Goal: Navigation & Orientation: Find specific page/section

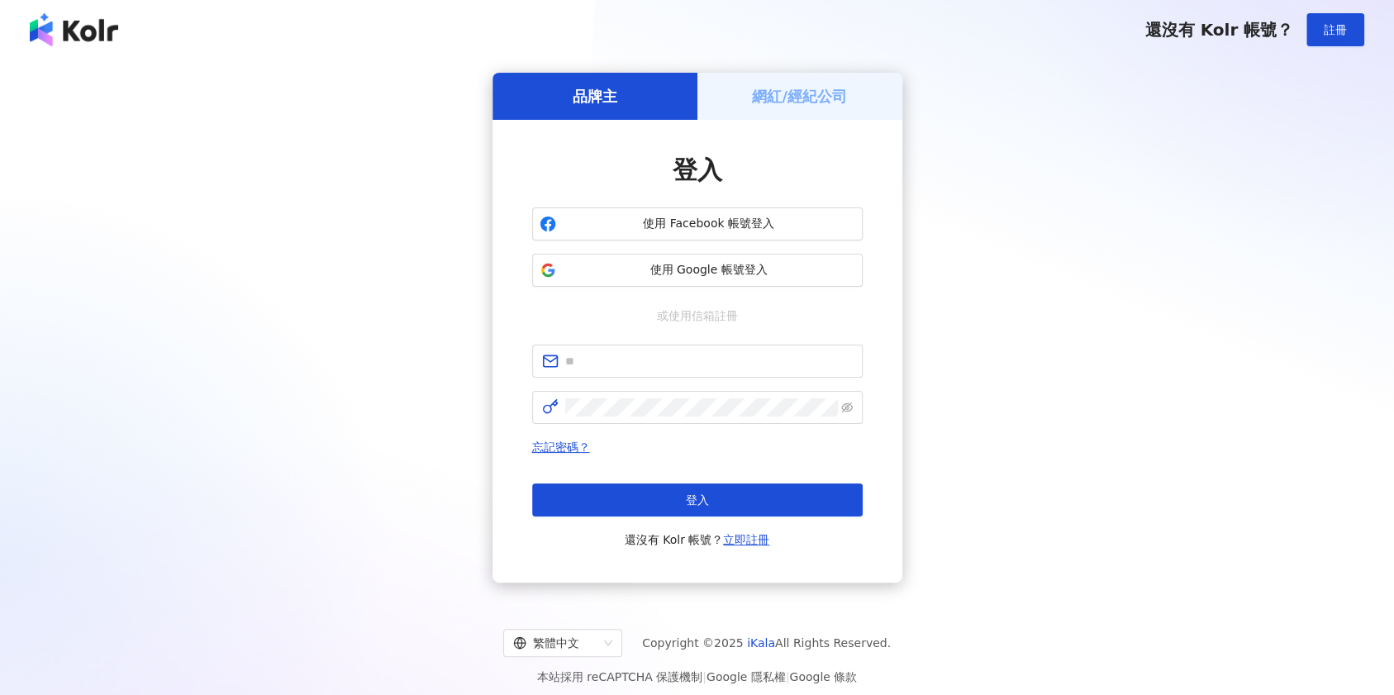
click at [658, 247] on div "使用 Facebook 帳號登入 使用 Google 帳號登入" at bounding box center [697, 246] width 330 height 79
click at [654, 259] on button "使用 Google 帳號登入" at bounding box center [697, 270] width 330 height 33
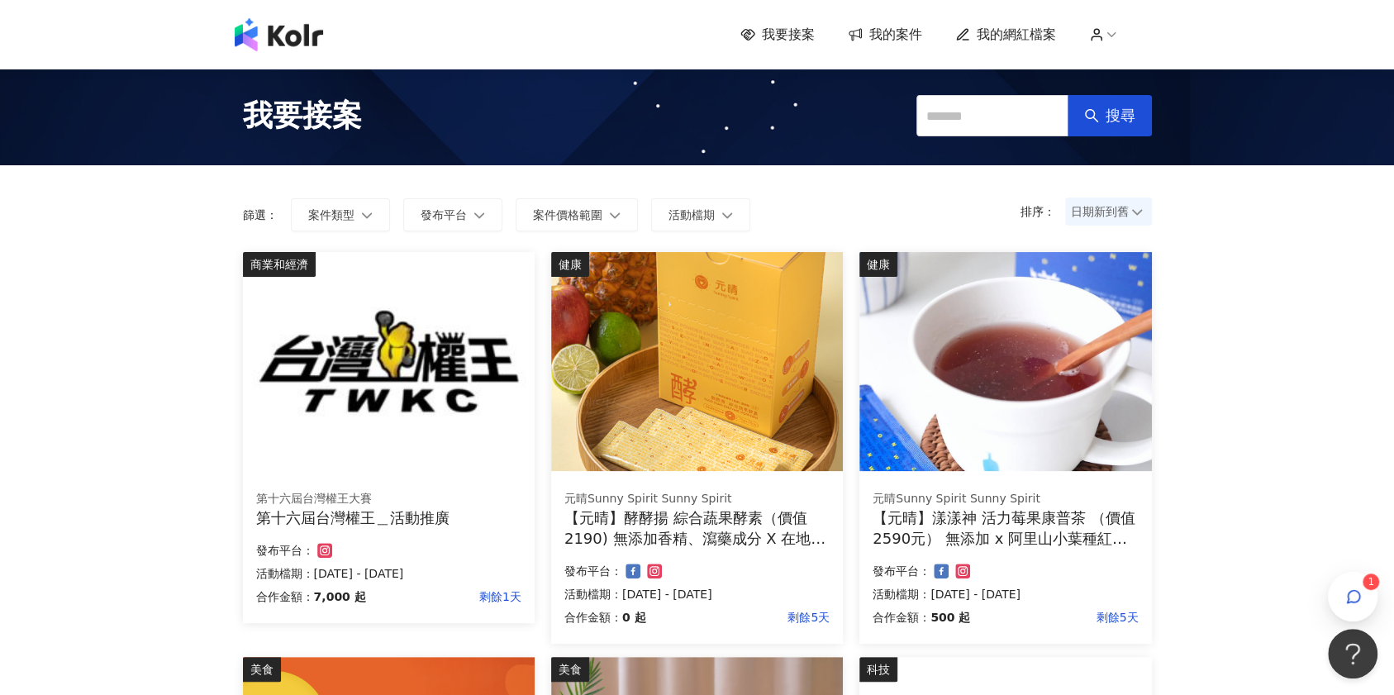
click at [363, 471] on div "商業和經濟 第十六屆台灣權王大賽 第十六屆台灣權王＿活動推廣 合作金額： 7,000 起 剩餘1天 發布平台： 活動檔期：[DATE] - [DATE]" at bounding box center [389, 437] width 292 height 371
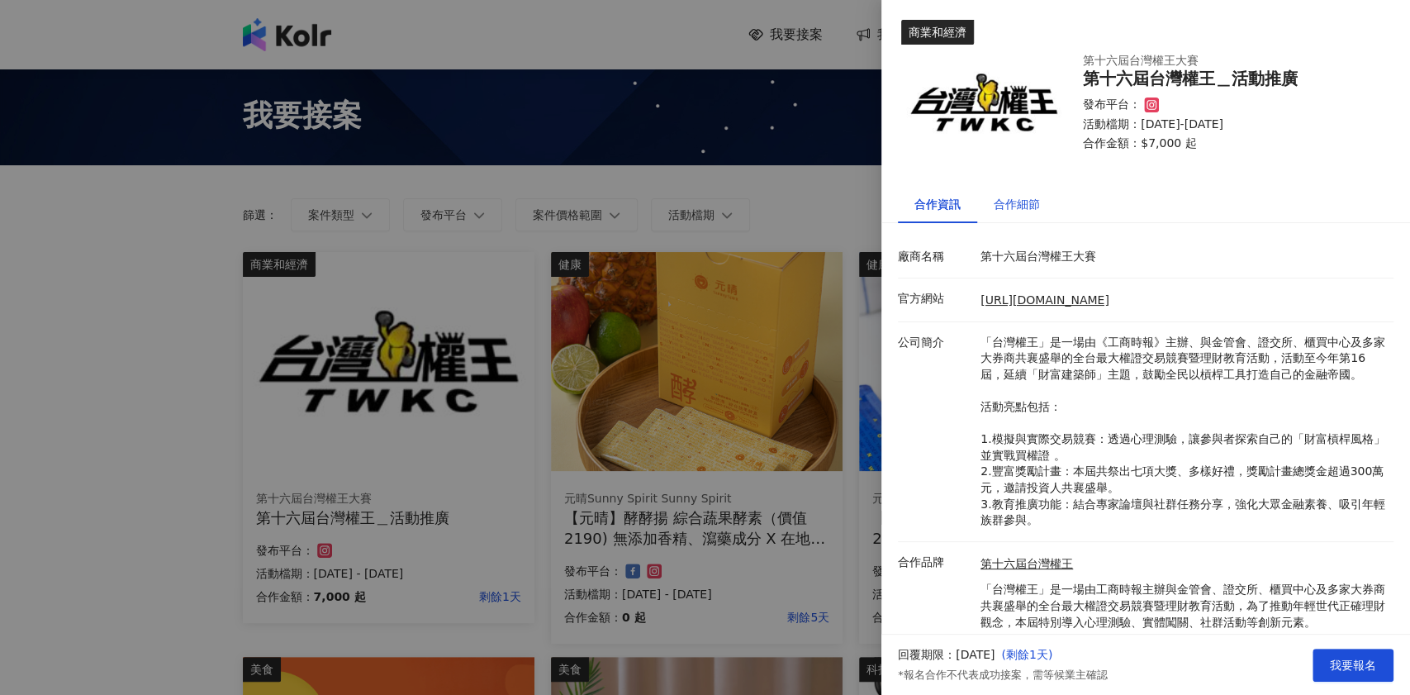
click at [1002, 205] on div "合作細節" at bounding box center [1017, 204] width 46 height 18
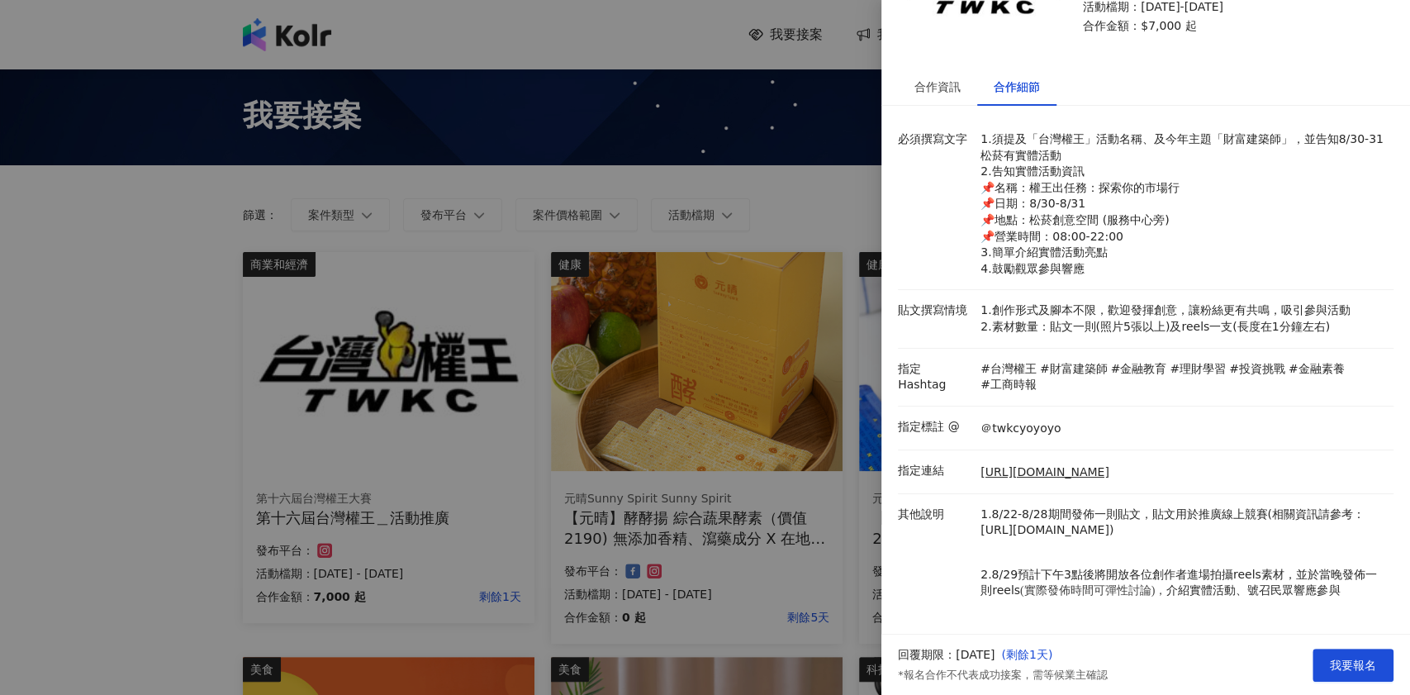
scroll to position [120, 0]
click at [707, 182] on div at bounding box center [705, 347] width 1410 height 695
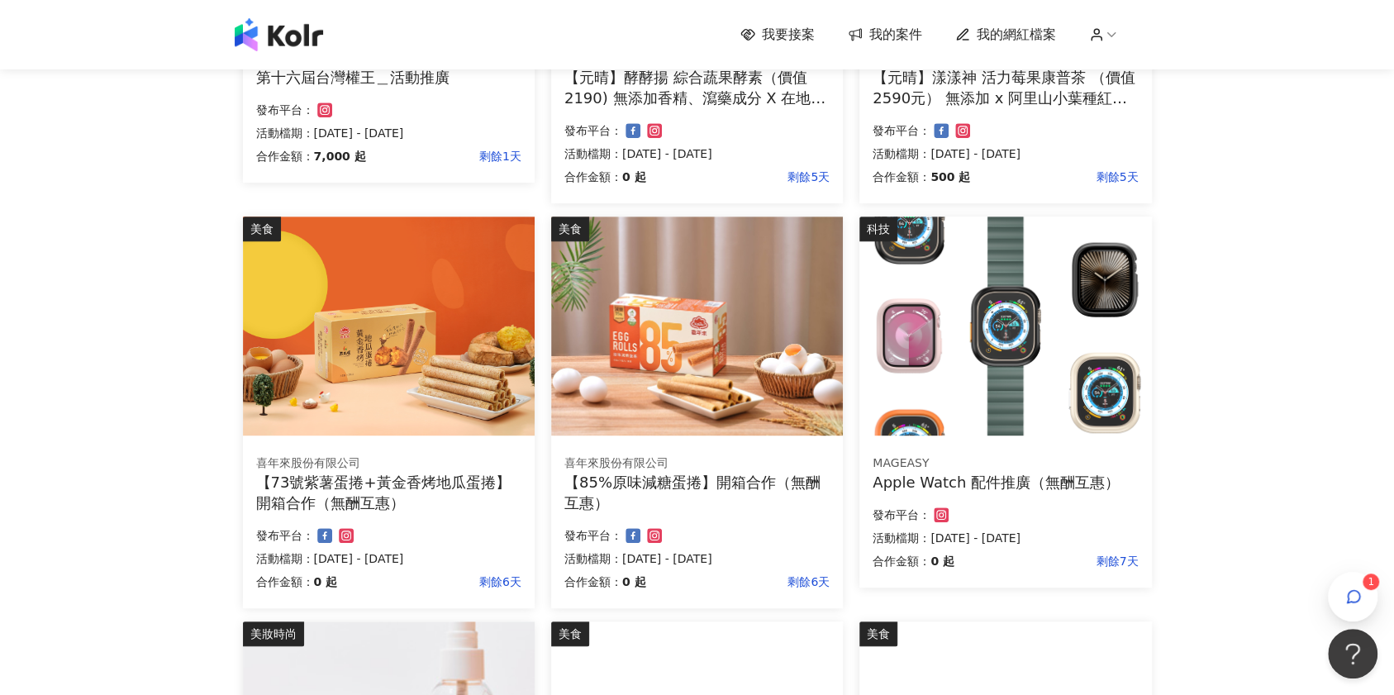
scroll to position [881, 0]
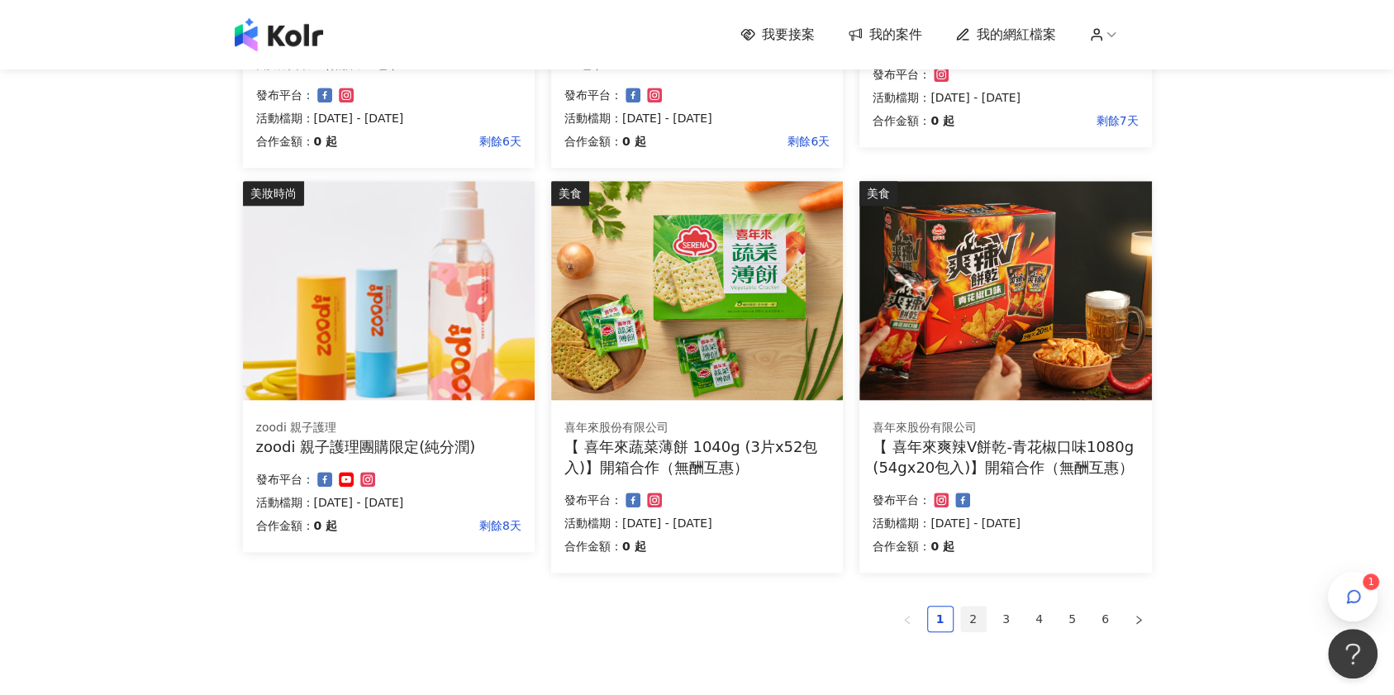
click at [963, 610] on link "2" at bounding box center [973, 618] width 25 height 25
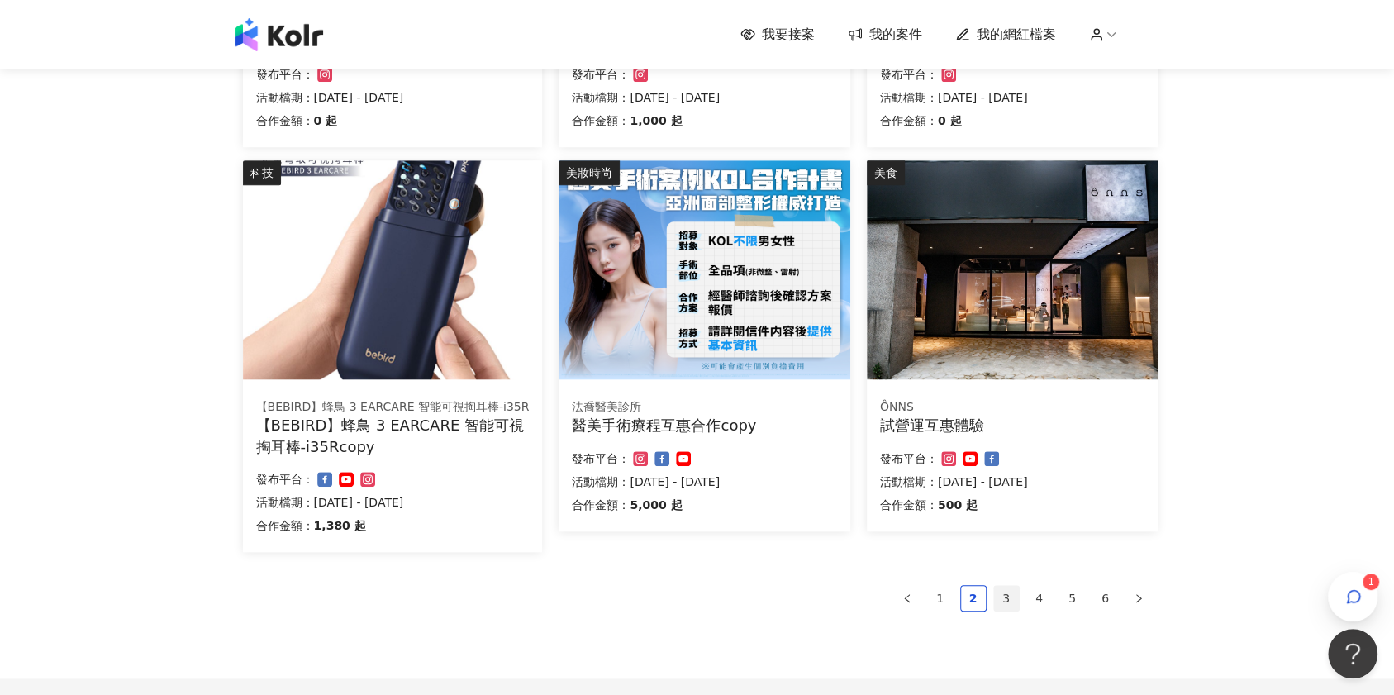
click at [1009, 596] on link "3" at bounding box center [1006, 598] width 25 height 25
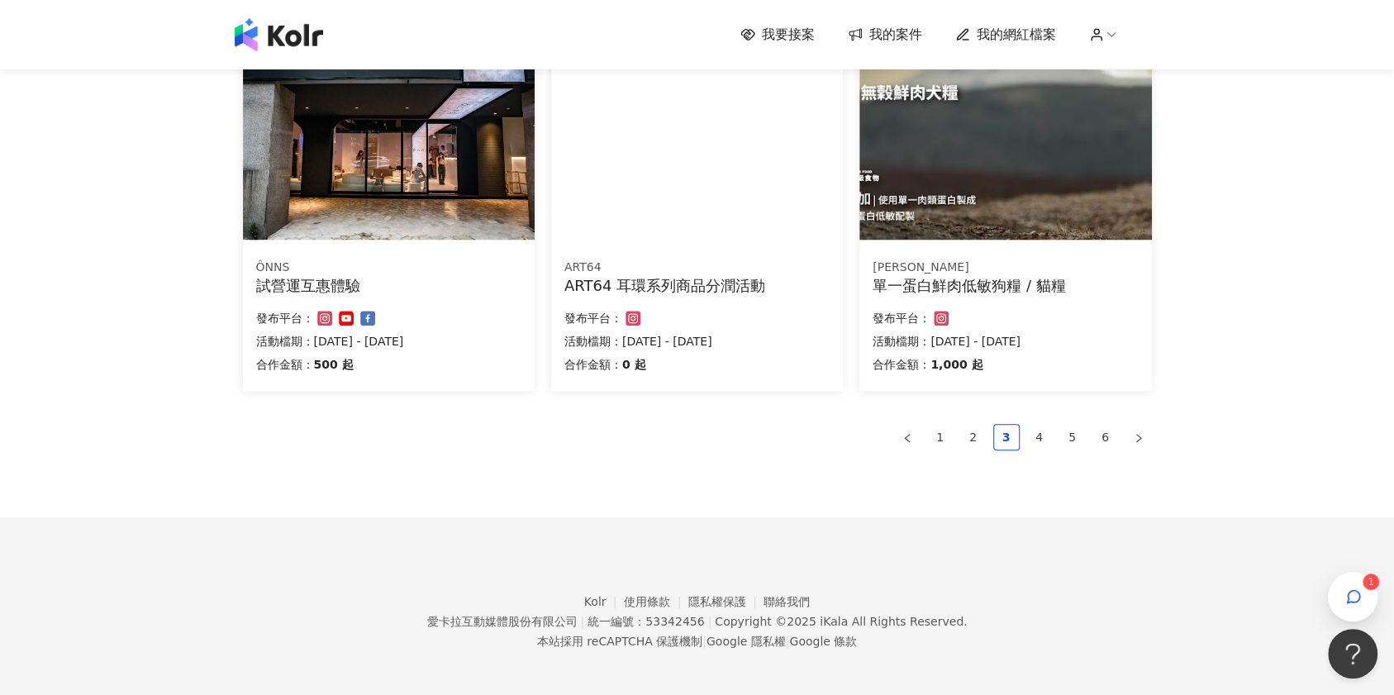
scroll to position [1006, 0]
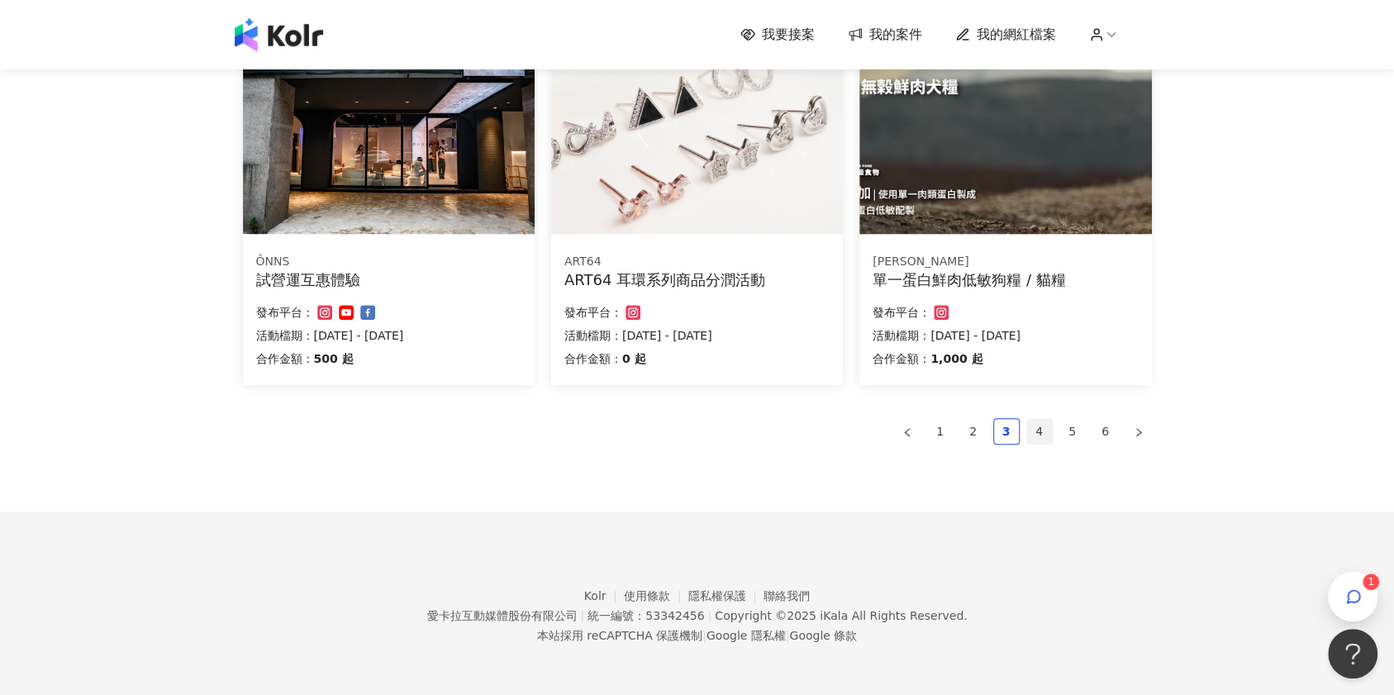
click at [1044, 434] on link "4" at bounding box center [1039, 431] width 25 height 25
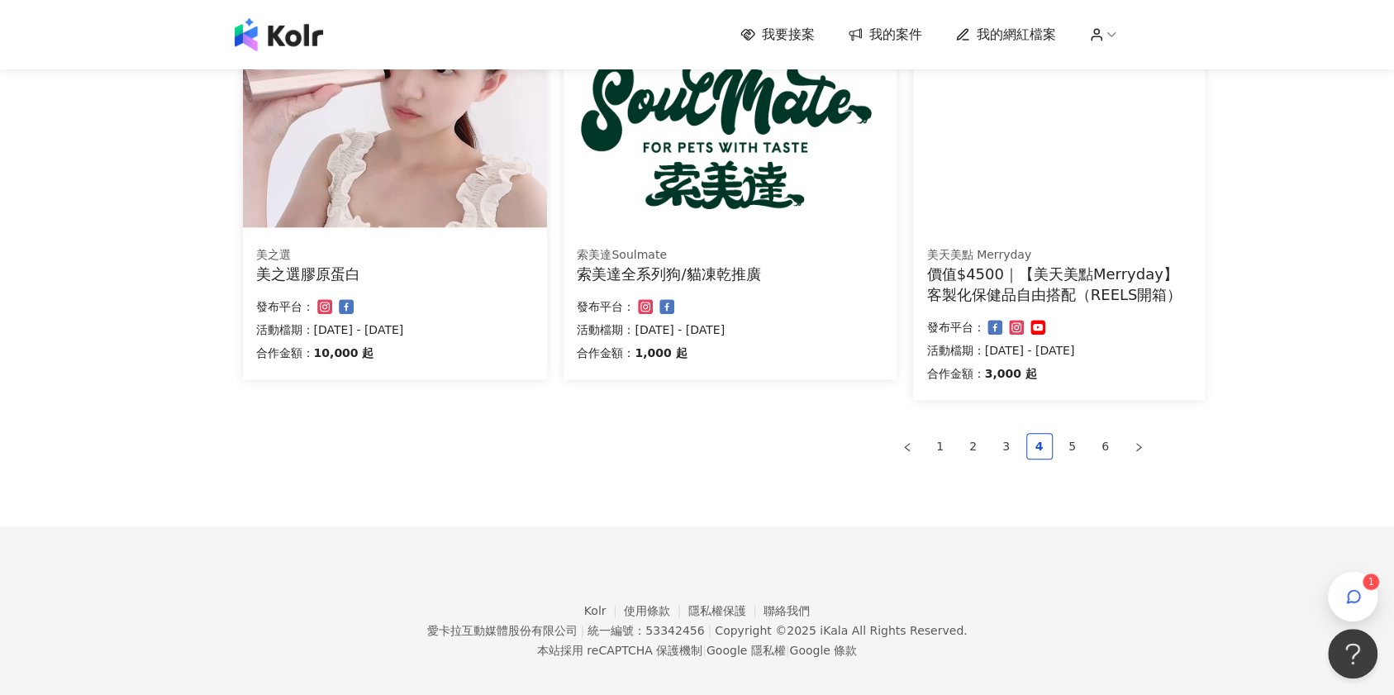
scroll to position [1067, 0]
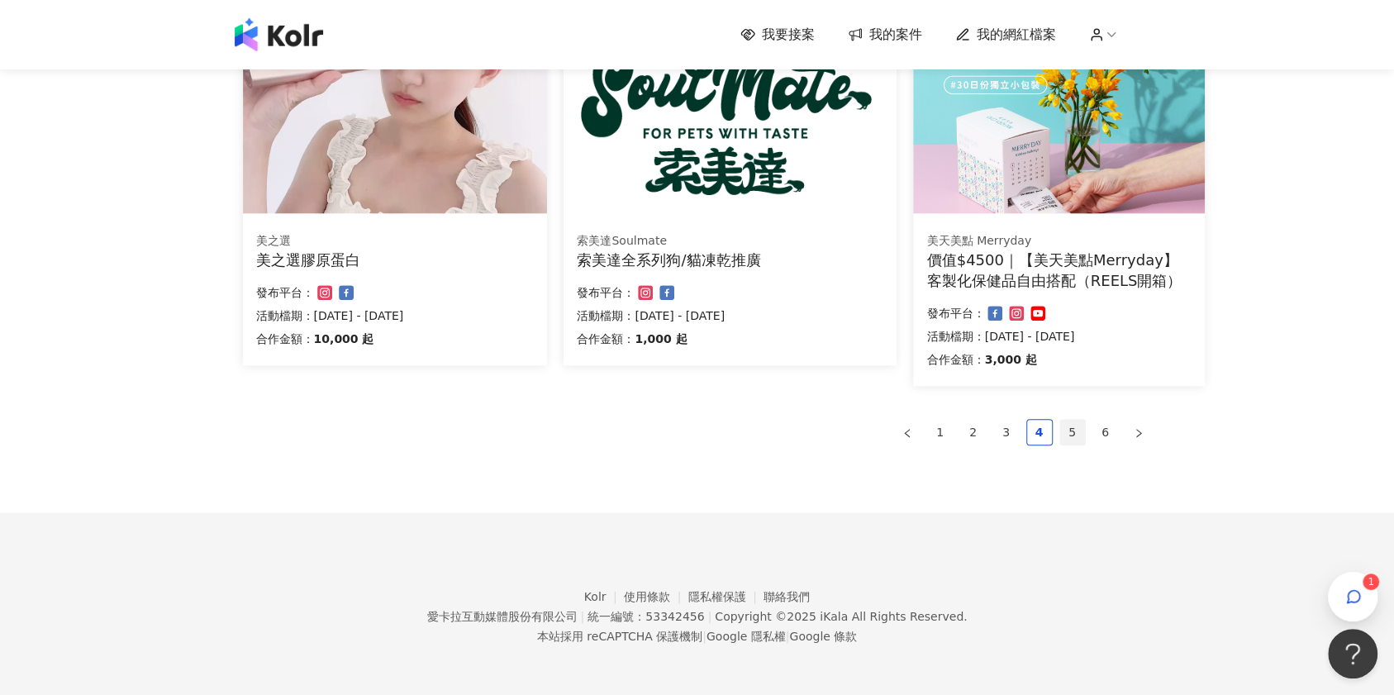
click at [1069, 435] on link "5" at bounding box center [1072, 432] width 25 height 25
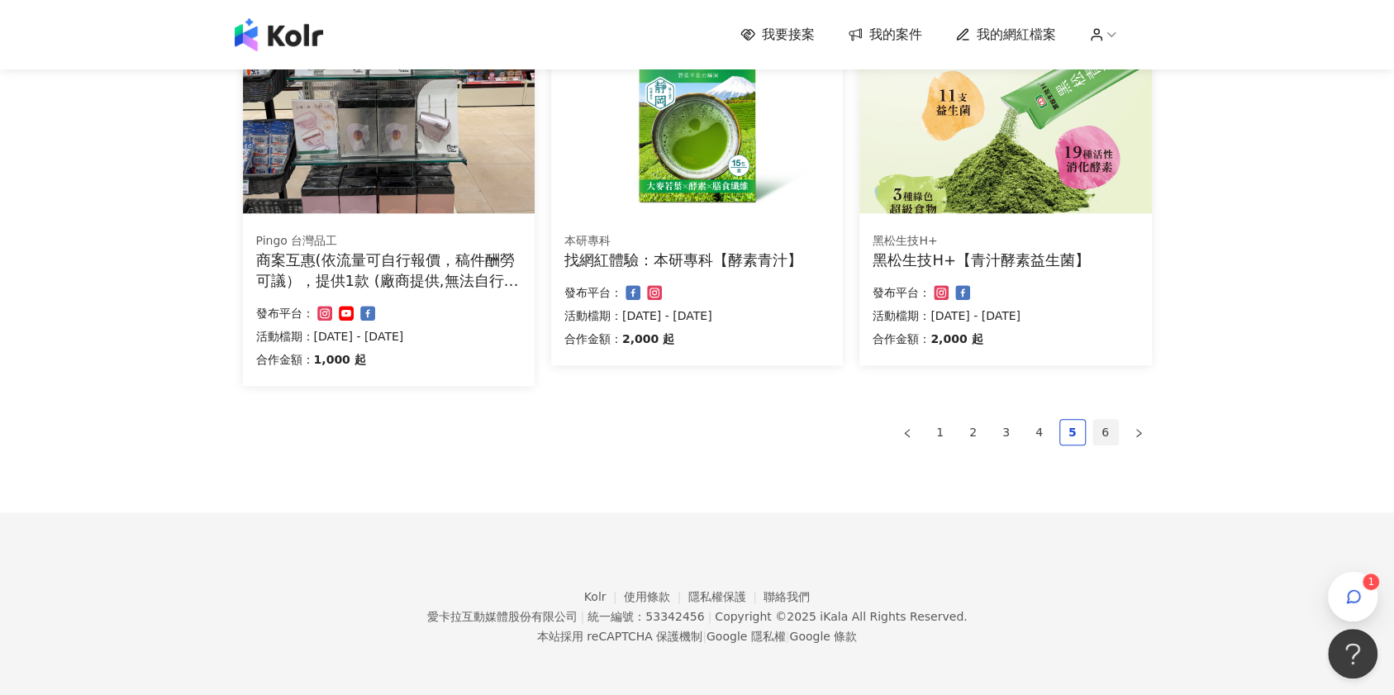
click at [1109, 438] on link "6" at bounding box center [1105, 432] width 25 height 25
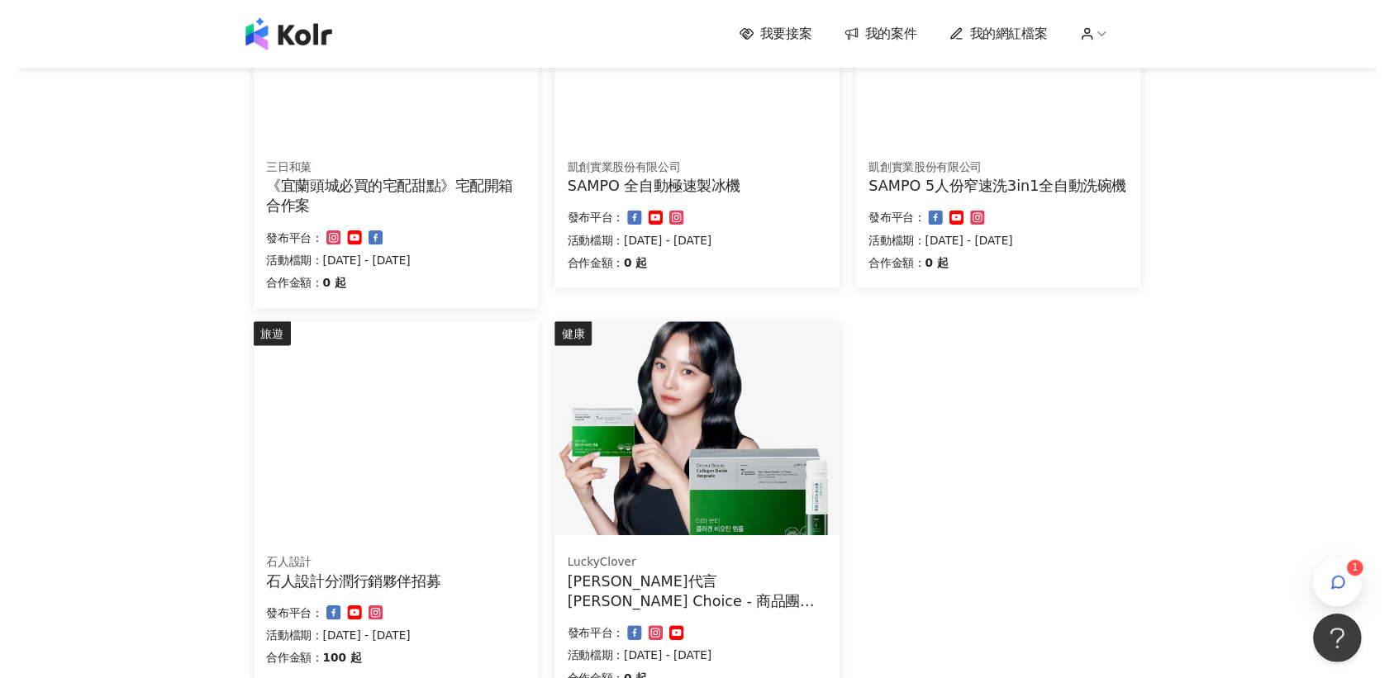
scroll to position [0, 0]
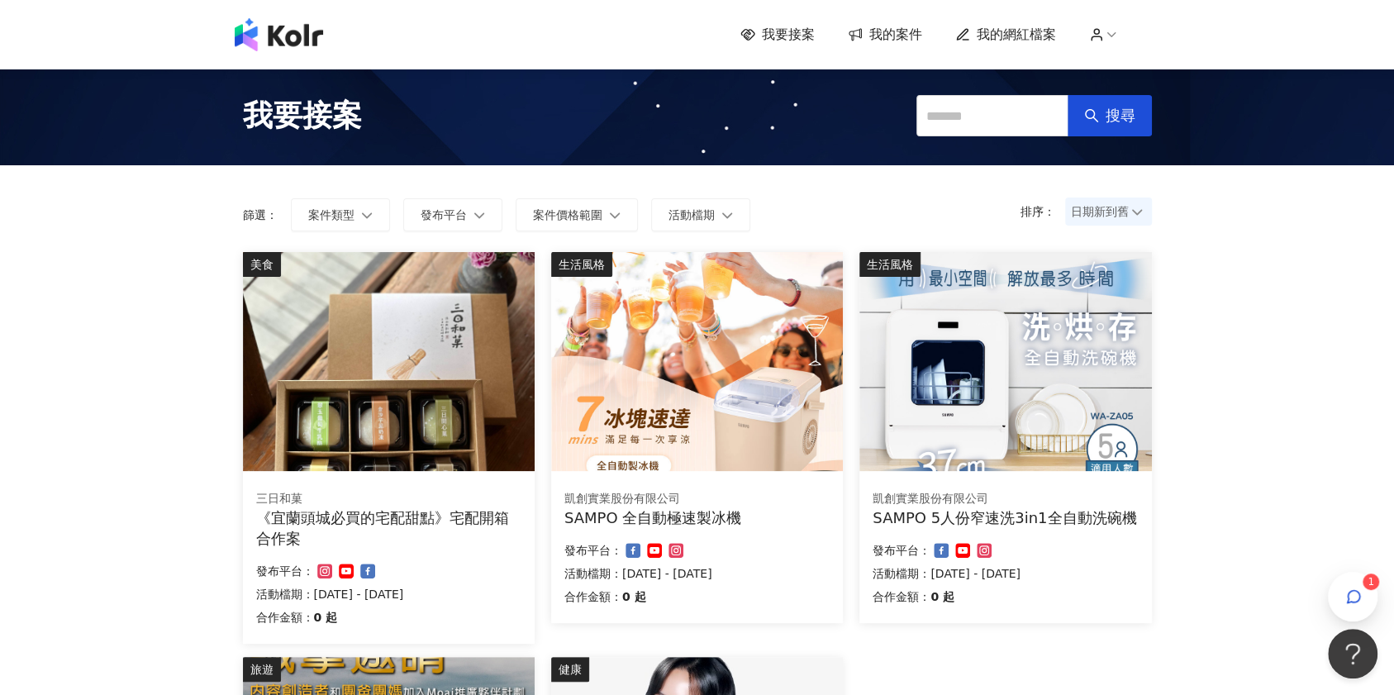
click at [1020, 33] on span "我的網紅檔案" at bounding box center [1016, 35] width 79 height 18
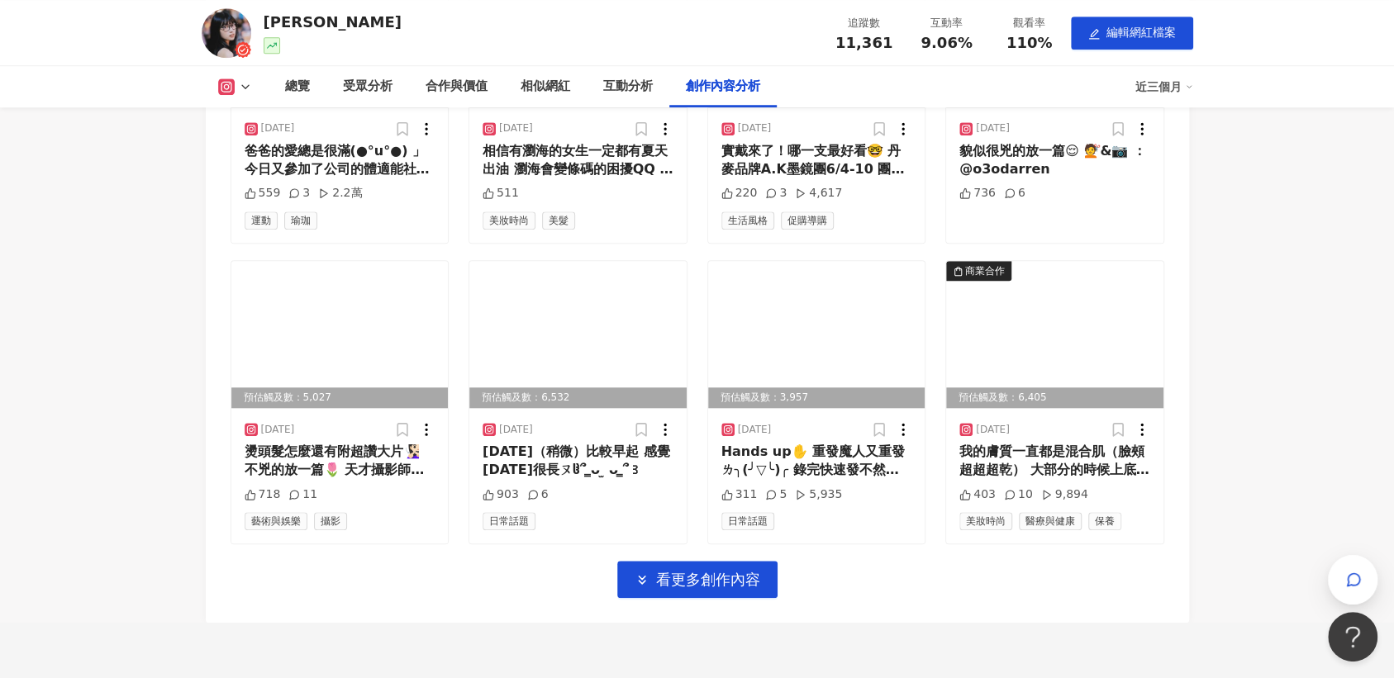
scroll to position [5067, 0]
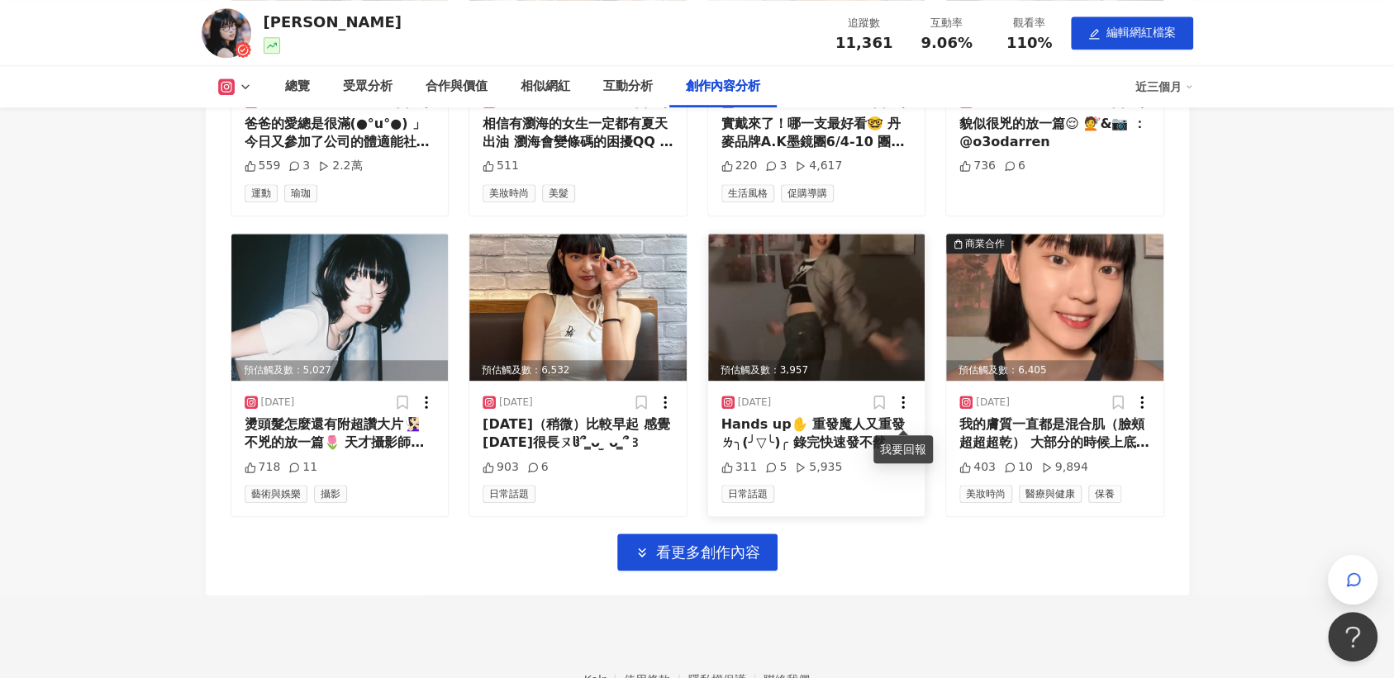
click at [907, 411] on icon at bounding box center [903, 402] width 17 height 17
click at [901, 554] on div "預估觸及數：5,673 [DATE] 首圖選了最多人投的一張(●°u°●)​ 」🧡 那天30幾度穿這件真的超熱ㄉ><但拍出來超喜歡！ 📷&💇：@o3odarr…" at bounding box center [698, 101] width 934 height 940
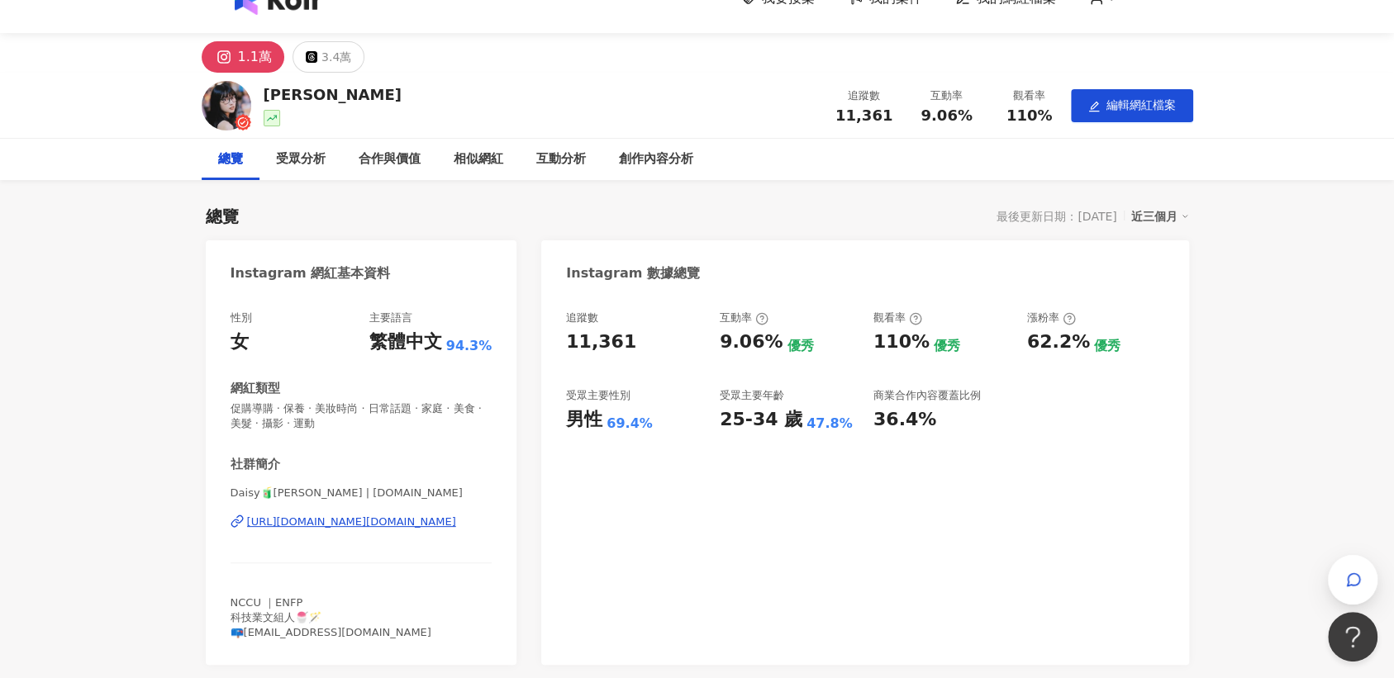
scroll to position [0, 0]
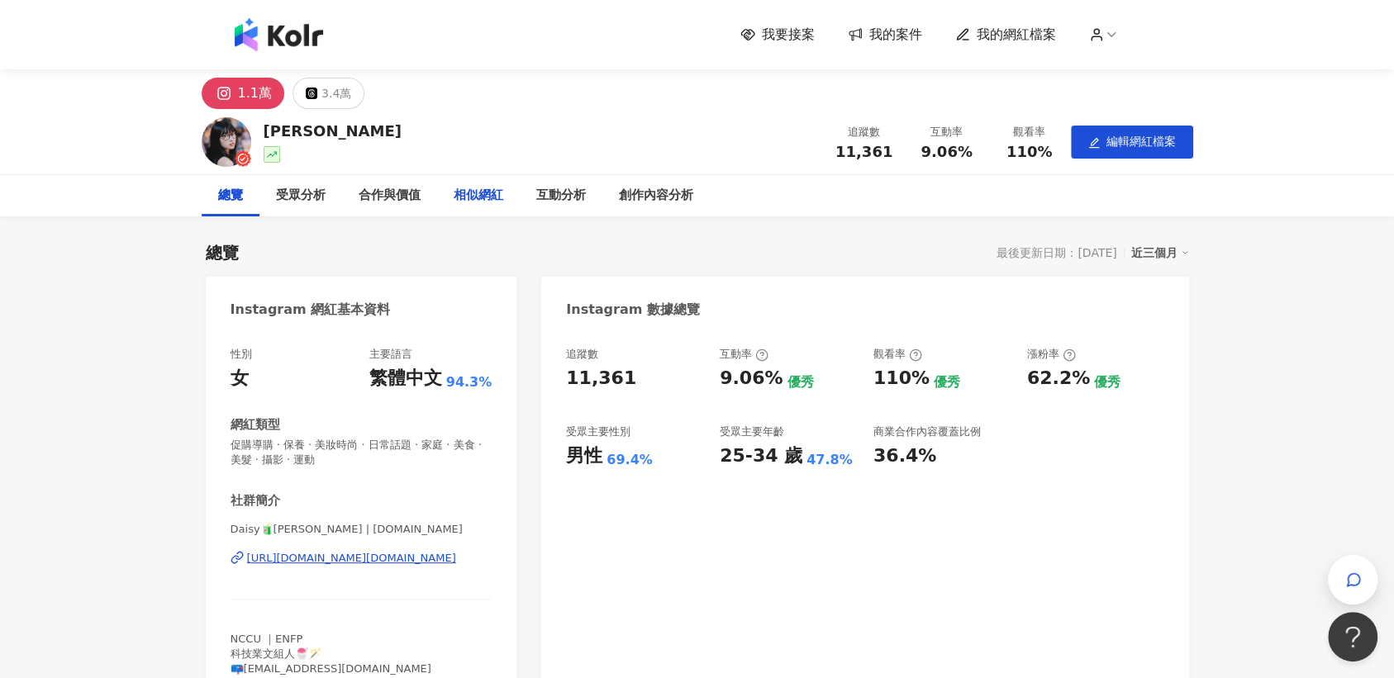
click at [478, 195] on div "相似網紅" at bounding box center [479, 196] width 50 height 20
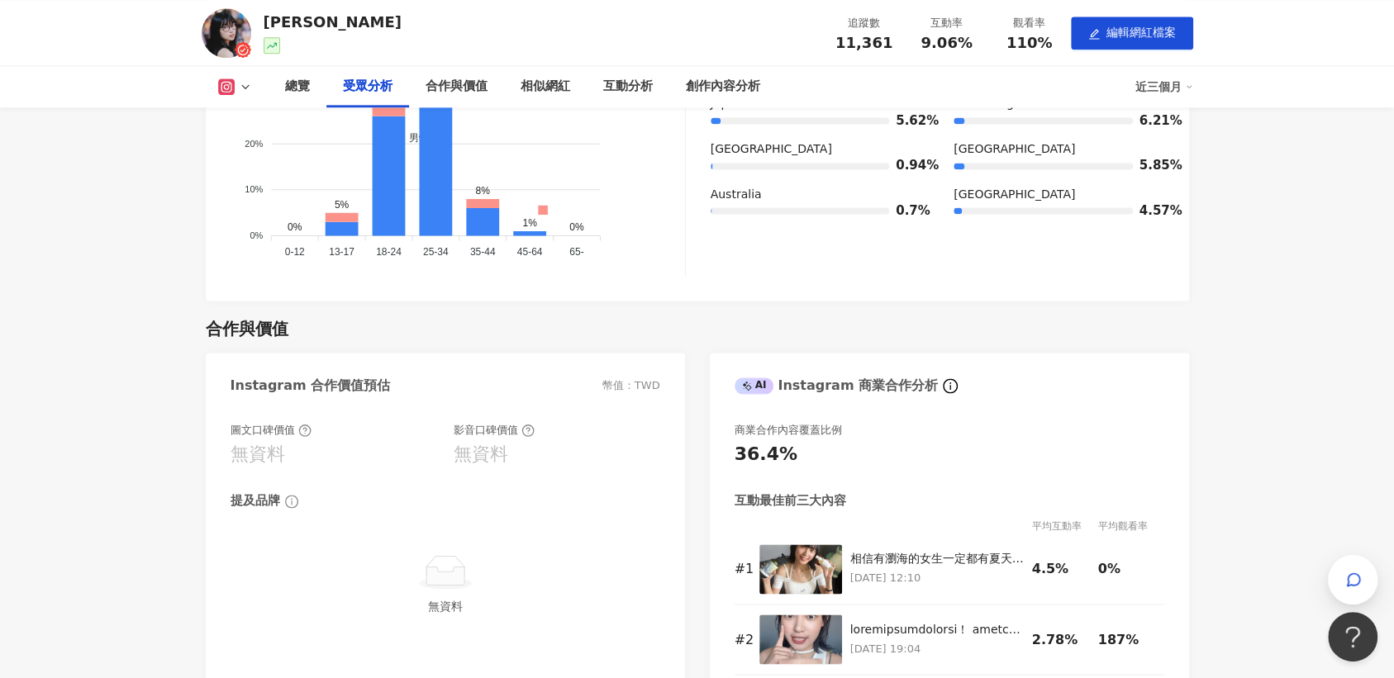
scroll to position [1353, 0]
